Goal: Information Seeking & Learning: Learn about a topic

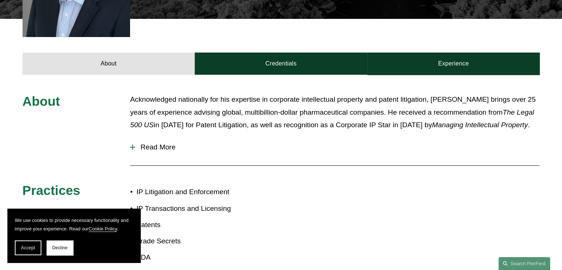
scroll to position [290, 0]
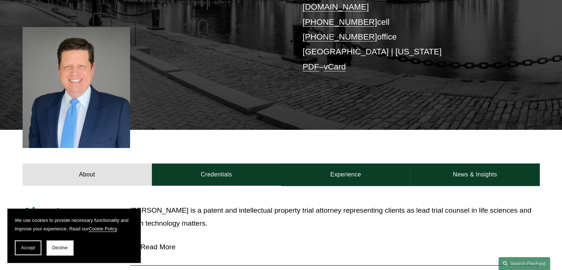
scroll to position [198, 0]
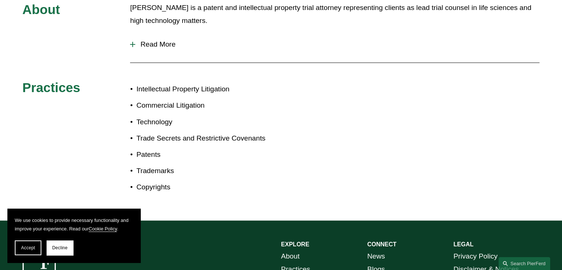
scroll to position [317, 0]
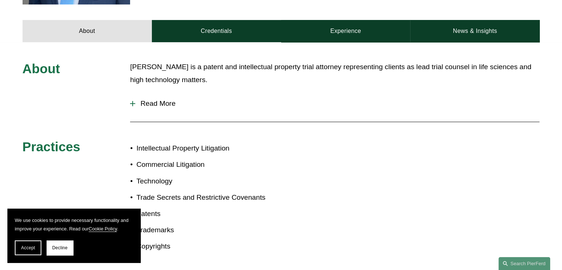
click at [161, 99] on span "Read More" at bounding box center [337, 103] width 404 height 8
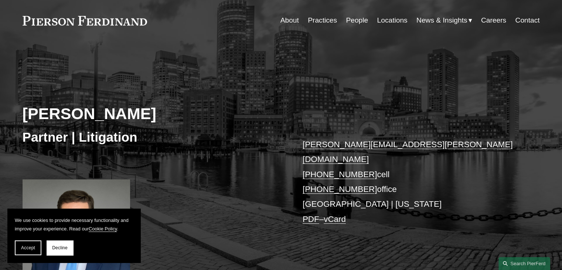
scroll to position [0, 0]
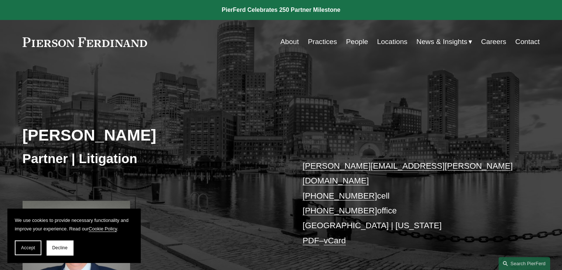
click at [210, 147] on div "[PERSON_NAME]" at bounding box center [152, 136] width 259 height 22
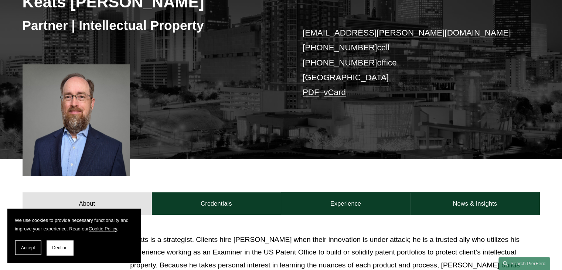
scroll to position [93, 0]
